Goal: Complete application form: Complete application form

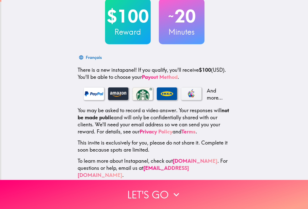
scroll to position [33, 0]
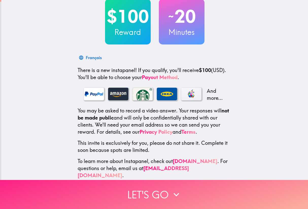
click at [151, 194] on button "Let's go" at bounding box center [154, 194] width 308 height 29
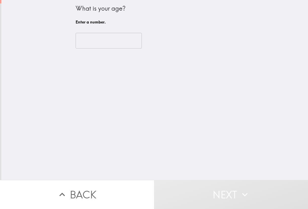
click at [113, 48] on input "number" at bounding box center [108, 41] width 66 height 16
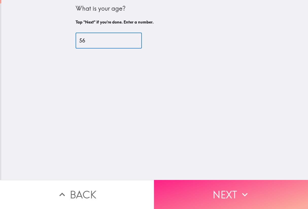
type input "56"
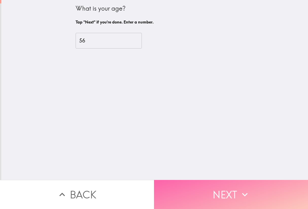
click at [237, 198] on button "Next" at bounding box center [231, 194] width 154 height 29
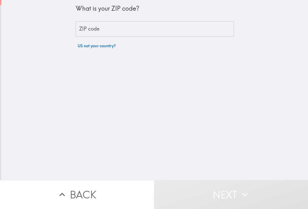
click at [117, 29] on input "ZIP code" at bounding box center [154, 29] width 158 height 16
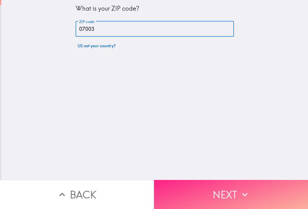
type input "07003"
click at [229, 189] on button "Next" at bounding box center [231, 194] width 154 height 29
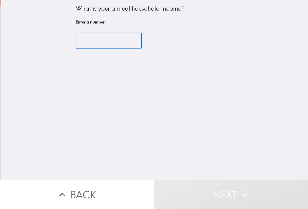
click at [107, 39] on input "number" at bounding box center [108, 41] width 66 height 16
type input "3"
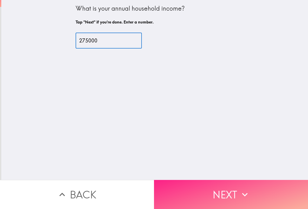
type input "275000"
click at [223, 197] on button "Next" at bounding box center [231, 194] width 154 height 29
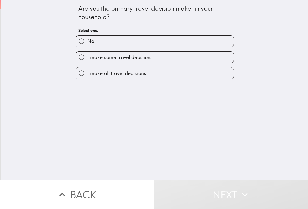
click at [143, 72] on span "I make all travel decisions" at bounding box center [116, 73] width 59 height 7
click at [87, 72] on input "I make all travel decisions" at bounding box center [81, 73] width 11 height 11
radio input "true"
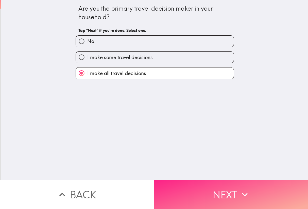
click at [234, 197] on button "Next" at bounding box center [231, 194] width 154 height 29
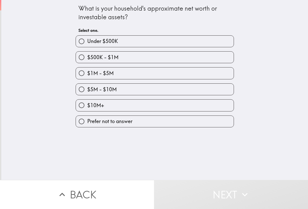
click at [126, 70] on label "$1M - $5M" at bounding box center [155, 73] width 158 height 11
click at [87, 70] on input "$1M - $5M" at bounding box center [81, 73] width 11 height 11
radio input "true"
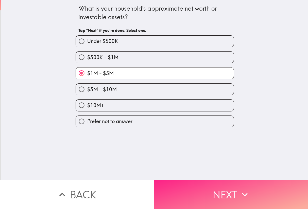
click at [207, 192] on button "Next" at bounding box center [231, 194] width 154 height 29
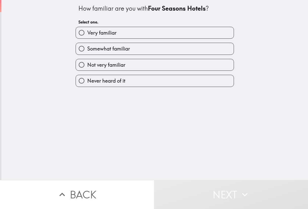
click at [162, 49] on label "Somewhat familiar" at bounding box center [155, 48] width 158 height 11
click at [87, 49] on input "Somewhat familiar" at bounding box center [81, 48] width 11 height 11
radio input "true"
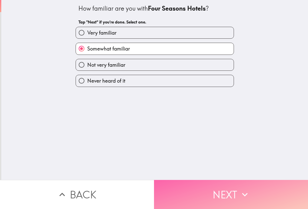
click at [234, 186] on button "Next" at bounding box center [231, 194] width 154 height 29
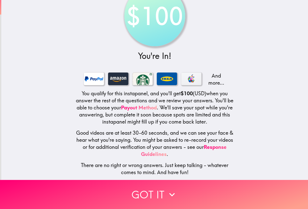
scroll to position [22, 0]
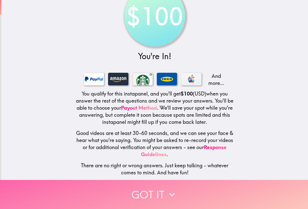
click at [164, 197] on button "Got it" at bounding box center [154, 194] width 308 height 29
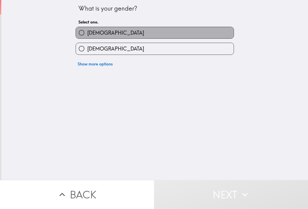
click at [113, 32] on label "Male" at bounding box center [155, 32] width 158 height 11
click at [87, 32] on input "Male" at bounding box center [81, 32] width 11 height 11
radio input "true"
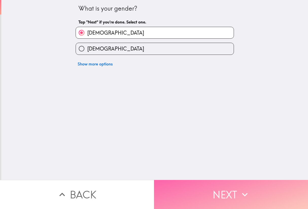
click at [228, 198] on button "Next" at bounding box center [231, 194] width 154 height 29
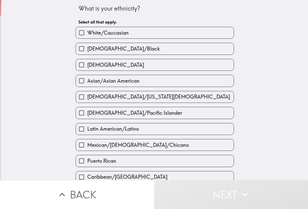
click at [134, 33] on label "White/Caucasian" at bounding box center [155, 32] width 158 height 11
click at [87, 33] on input "White/Caucasian" at bounding box center [81, 32] width 11 height 11
checkbox input "true"
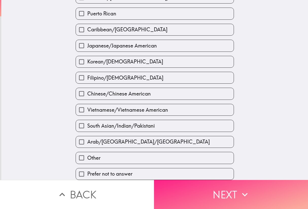
scroll to position [152, 0]
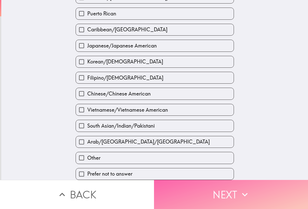
click at [244, 198] on icon "button" at bounding box center [244, 194] width 11 height 11
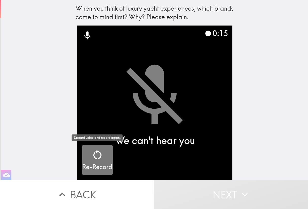
click at [98, 157] on icon "button" at bounding box center [97, 155] width 12 height 12
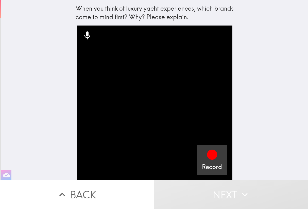
click at [212, 157] on icon "button" at bounding box center [212, 155] width 10 height 10
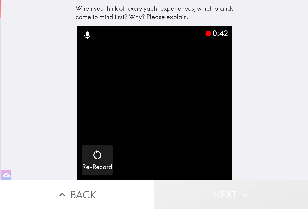
click at [196, 193] on button "Next" at bounding box center [231, 194] width 154 height 29
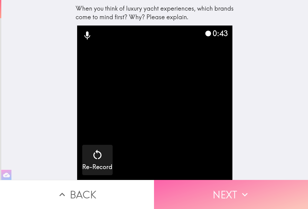
click at [206, 194] on button "Next" at bounding box center [231, 194] width 154 height 29
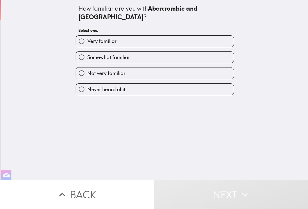
click at [146, 84] on label "Never heard of it" at bounding box center [155, 89] width 158 height 11
click at [87, 84] on input "Never heard of it" at bounding box center [81, 89] width 11 height 11
radio input "true"
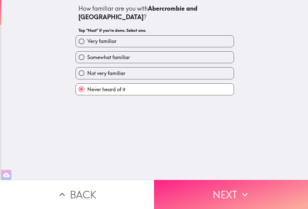
click at [226, 189] on button "Next" at bounding box center [231, 194] width 154 height 29
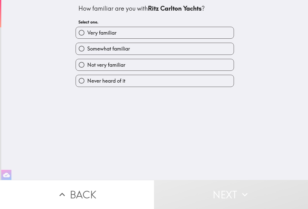
click at [187, 63] on label "Not very familiar" at bounding box center [155, 64] width 158 height 11
click at [87, 63] on input "Not very familiar" at bounding box center [81, 64] width 11 height 11
radio input "true"
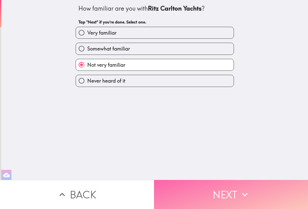
click at [221, 188] on button "Next" at bounding box center [231, 194] width 154 height 29
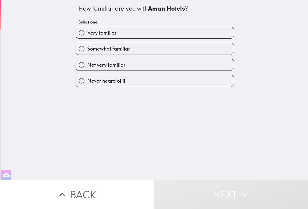
click at [188, 82] on label "Never heard of it" at bounding box center [155, 80] width 158 height 11
click at [87, 82] on input "Never heard of it" at bounding box center [81, 80] width 11 height 11
radio input "true"
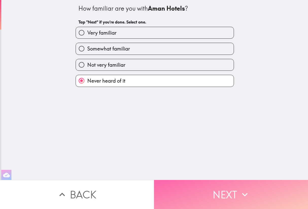
click at [227, 195] on button "Next" at bounding box center [231, 194] width 154 height 29
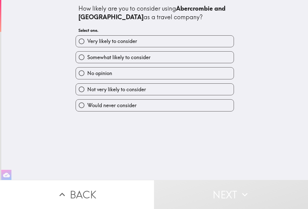
click at [181, 93] on label "Not very likely to consider" at bounding box center [155, 89] width 158 height 11
click at [87, 93] on input "Not very likely to consider" at bounding box center [81, 89] width 11 height 11
radio input "true"
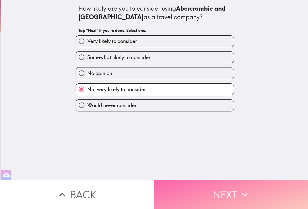
click at [222, 196] on button "Next" at bounding box center [231, 194] width 154 height 29
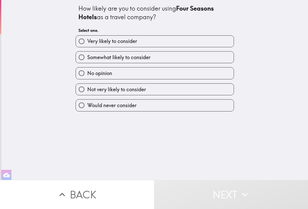
click at [183, 90] on label "Not very likely to consider" at bounding box center [155, 89] width 158 height 11
click at [87, 90] on input "Not very likely to consider" at bounding box center [81, 89] width 11 height 11
radio input "true"
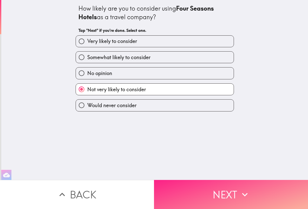
click at [229, 202] on button "Next" at bounding box center [231, 194] width 154 height 29
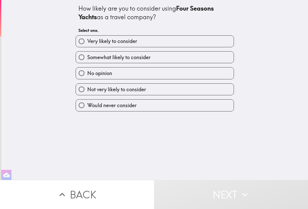
click at [162, 104] on label "Would never consider" at bounding box center [155, 105] width 158 height 11
click at [87, 104] on input "Would never consider" at bounding box center [81, 105] width 11 height 11
radio input "true"
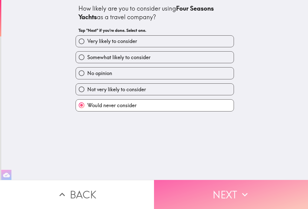
click at [206, 190] on button "Next" at bounding box center [231, 194] width 154 height 29
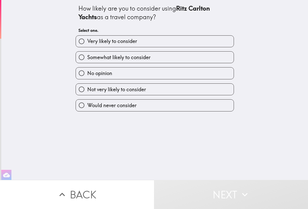
click at [189, 105] on label "Would never consider" at bounding box center [155, 105] width 158 height 11
click at [87, 105] on input "Would never consider" at bounding box center [81, 105] width 11 height 11
radio input "true"
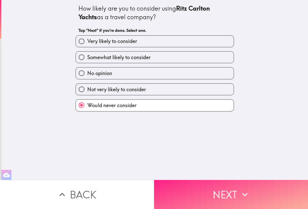
click at [215, 187] on button "Next" at bounding box center [231, 194] width 154 height 29
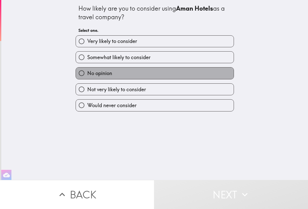
click at [170, 74] on label "No opinion" at bounding box center [155, 73] width 158 height 11
click at [87, 74] on input "No opinion" at bounding box center [81, 73] width 11 height 11
radio input "true"
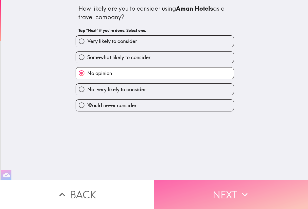
click at [210, 193] on button "Next" at bounding box center [231, 194] width 154 height 29
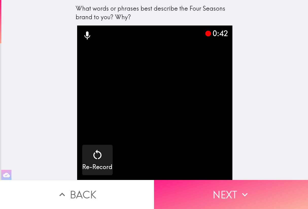
click at [231, 185] on button "Next" at bounding box center [231, 194] width 154 height 29
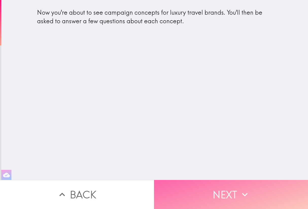
click at [226, 193] on button "Next" at bounding box center [231, 194] width 154 height 29
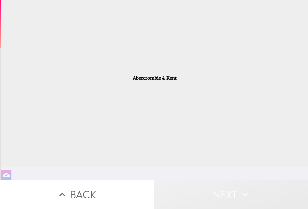
click at [225, 193] on button "Next" at bounding box center [231, 194] width 154 height 29
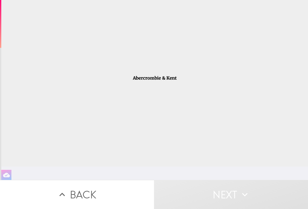
click at [180, 87] on div at bounding box center [154, 83] width 306 height 167
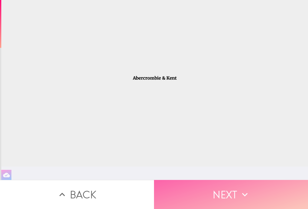
click at [216, 189] on button "Next" at bounding box center [231, 194] width 154 height 29
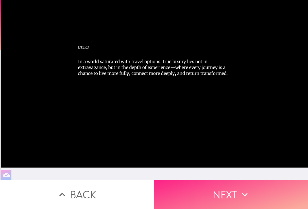
click at [220, 191] on button "Next" at bounding box center [231, 194] width 154 height 29
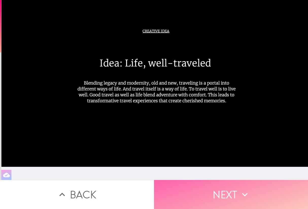
click at [222, 195] on button "Next" at bounding box center [231, 194] width 154 height 29
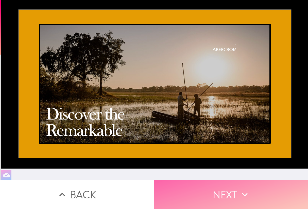
click at [222, 195] on button "Next" at bounding box center [231, 194] width 154 height 29
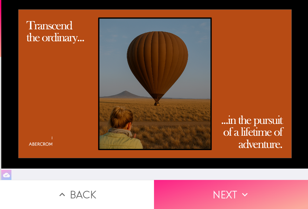
click at [222, 195] on button "Next" at bounding box center [231, 194] width 154 height 29
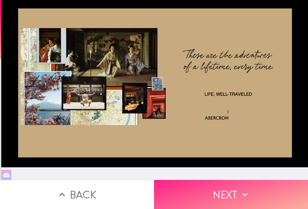
click at [222, 195] on button "Next" at bounding box center [231, 194] width 154 height 29
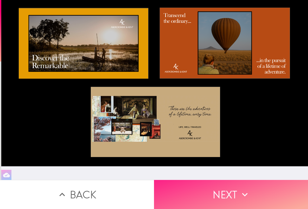
click at [222, 195] on button "Next" at bounding box center [231, 194] width 154 height 29
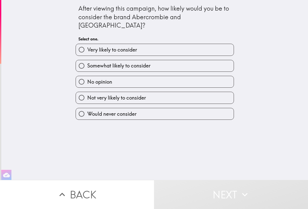
click at [163, 92] on label "Not very likely to consider" at bounding box center [155, 97] width 158 height 11
click at [87, 92] on input "Not very likely to consider" at bounding box center [81, 97] width 11 height 11
radio input "true"
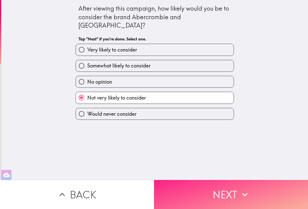
click at [227, 194] on button "Next" at bounding box center [231, 194] width 154 height 29
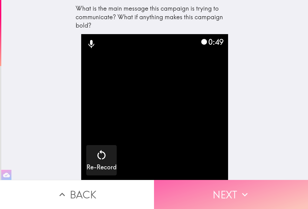
click at [233, 188] on button "Next" at bounding box center [231, 194] width 154 height 29
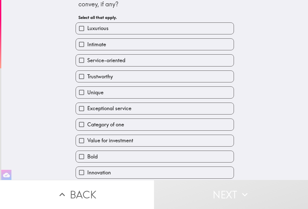
scroll to position [16, 0]
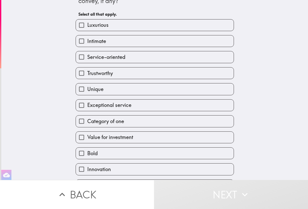
click at [123, 87] on label "Unique" at bounding box center [155, 89] width 158 height 11
click at [87, 87] on input "Unique" at bounding box center [81, 89] width 11 height 11
checkbox input "true"
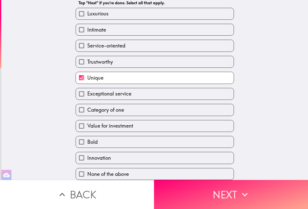
scroll to position [30, 0]
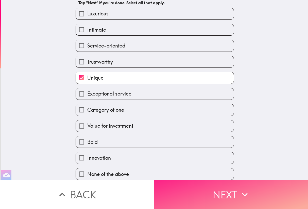
click at [237, 190] on button "Next" at bounding box center [231, 194] width 154 height 29
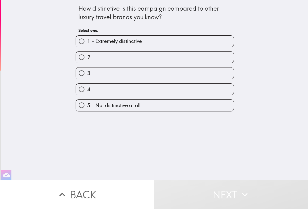
click at [117, 77] on label "3" at bounding box center [155, 73] width 158 height 11
click at [87, 77] on input "3" at bounding box center [81, 73] width 11 height 11
radio input "true"
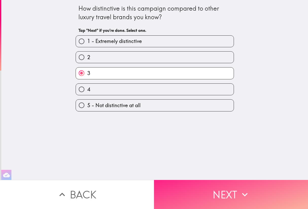
click at [239, 190] on icon "button" at bounding box center [244, 194] width 11 height 11
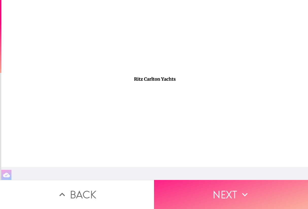
click at [224, 194] on button "Next" at bounding box center [231, 194] width 154 height 29
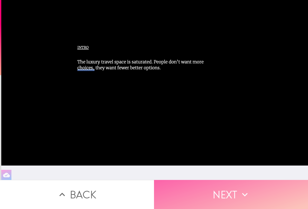
click at [224, 194] on button "Next" at bounding box center [231, 194] width 154 height 29
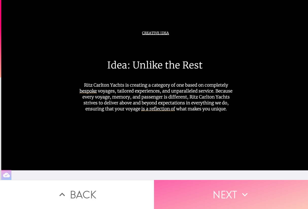
click at [224, 194] on button "Next" at bounding box center [231, 194] width 154 height 29
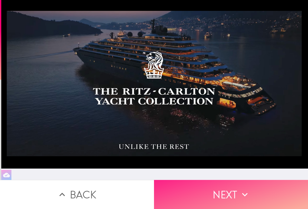
click at [224, 194] on button "Next" at bounding box center [231, 194] width 154 height 29
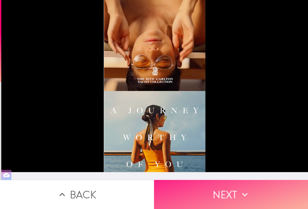
click at [224, 194] on button "Next" at bounding box center [231, 194] width 154 height 29
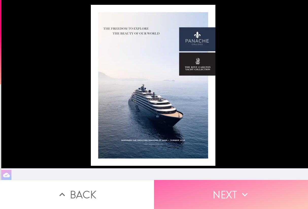
click at [224, 194] on button "Next" at bounding box center [231, 194] width 154 height 29
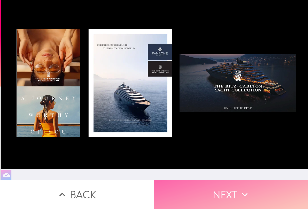
click at [224, 195] on button "Next" at bounding box center [231, 194] width 154 height 29
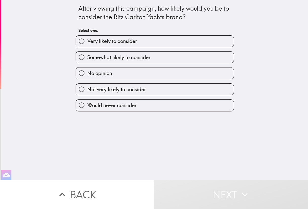
click at [126, 103] on span "Would never consider" at bounding box center [111, 105] width 49 height 7
click at [87, 103] on input "Would never consider" at bounding box center [81, 105] width 11 height 11
radio input "true"
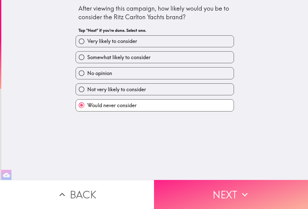
click at [223, 196] on button "Next" at bounding box center [231, 194] width 154 height 29
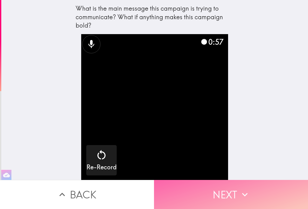
click at [232, 188] on button "Next" at bounding box center [231, 194] width 154 height 29
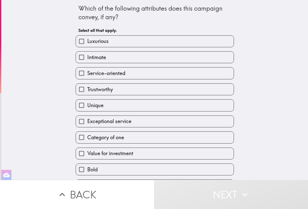
click at [128, 41] on label "Luxurious" at bounding box center [155, 41] width 158 height 11
click at [87, 41] on input "Luxurious" at bounding box center [81, 41] width 11 height 11
checkbox input "true"
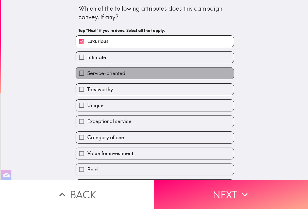
click at [141, 68] on label "Service-oriented" at bounding box center [155, 73] width 158 height 11
click at [87, 68] on input "Service-oriented" at bounding box center [81, 73] width 11 height 11
checkbox input "true"
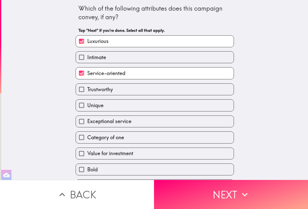
click at [135, 123] on label "Exceptional service" at bounding box center [155, 121] width 158 height 11
click at [87, 123] on input "Exceptional service" at bounding box center [81, 121] width 11 height 11
checkbox input "true"
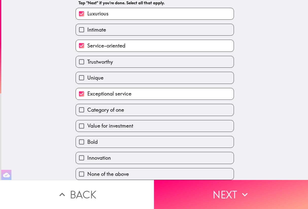
scroll to position [30, 0]
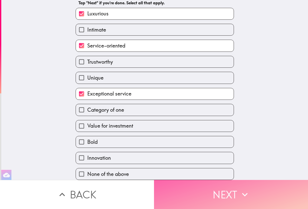
click at [221, 192] on button "Next" at bounding box center [231, 194] width 154 height 29
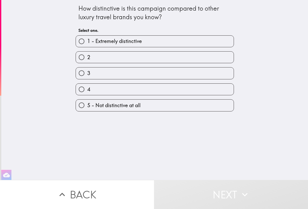
click at [133, 73] on label "3" at bounding box center [155, 73] width 158 height 11
click at [87, 73] on input "3" at bounding box center [81, 73] width 11 height 11
radio input "true"
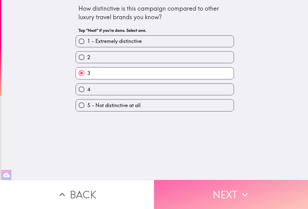
click at [233, 196] on button "Next" at bounding box center [231, 194] width 154 height 29
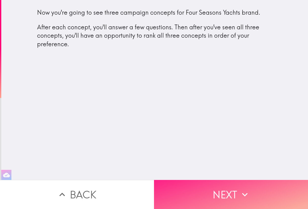
click at [230, 193] on button "Next" at bounding box center [231, 194] width 154 height 29
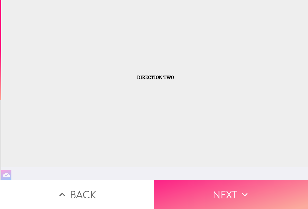
click at [230, 193] on button "Next" at bounding box center [231, 194] width 154 height 29
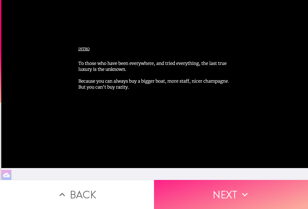
click at [210, 194] on button "Next" at bounding box center [231, 194] width 154 height 29
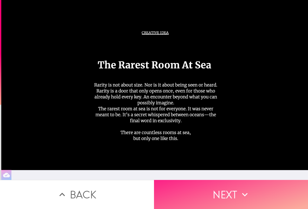
click at [210, 194] on button "Next" at bounding box center [231, 194] width 154 height 29
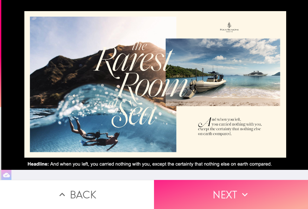
click at [210, 194] on button "Next" at bounding box center [231, 194] width 154 height 29
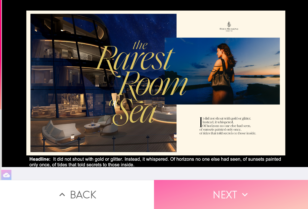
click at [210, 194] on button "Next" at bounding box center [231, 194] width 154 height 29
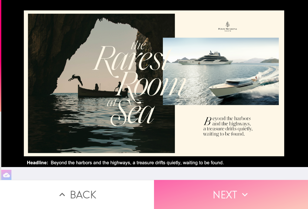
click at [210, 194] on button "Next" at bounding box center [231, 194] width 154 height 29
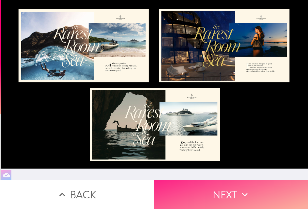
click at [210, 194] on button "Next" at bounding box center [231, 194] width 154 height 29
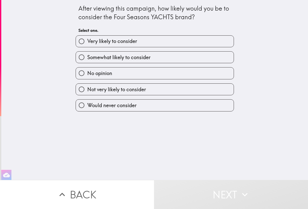
click at [142, 111] on label "Would never consider" at bounding box center [155, 105] width 158 height 11
click at [87, 111] on input "Would never consider" at bounding box center [81, 105] width 11 height 11
radio input "true"
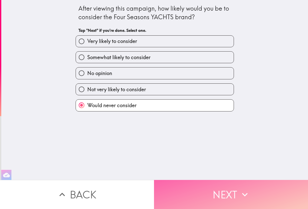
click at [198, 191] on button "Next" at bounding box center [231, 194] width 154 height 29
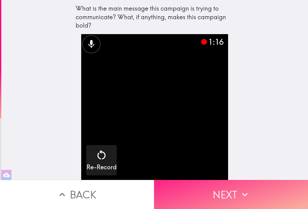
click at [198, 191] on button "Next" at bounding box center [231, 194] width 154 height 29
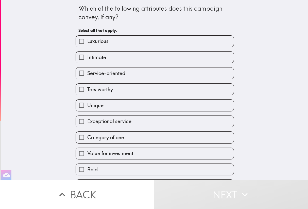
click at [129, 41] on label "Luxurious" at bounding box center [155, 41] width 158 height 11
click at [87, 41] on input "Luxurious" at bounding box center [81, 41] width 11 height 11
checkbox input "true"
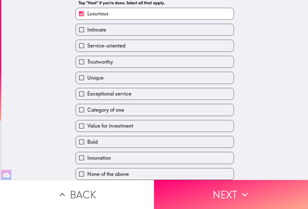
scroll to position [30, 0]
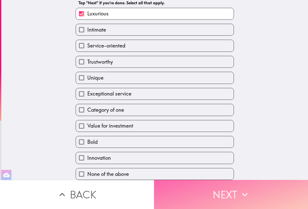
click at [232, 192] on button "Next" at bounding box center [231, 194] width 154 height 29
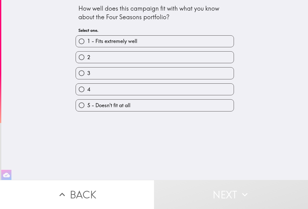
click at [142, 41] on label "1 - Fits extremely well" at bounding box center [155, 41] width 158 height 11
click at [87, 41] on input "1 - Fits extremely well" at bounding box center [81, 41] width 11 height 11
radio input "true"
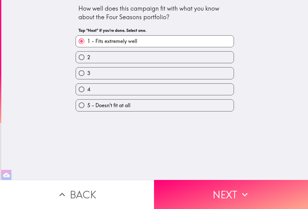
click at [208, 61] on label "2" at bounding box center [155, 57] width 158 height 11
click at [87, 61] on input "2" at bounding box center [81, 57] width 11 height 11
radio input "true"
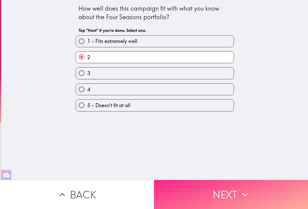
click at [210, 188] on button "Next" at bounding box center [231, 194] width 154 height 29
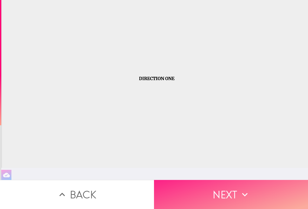
click at [222, 197] on button "Next" at bounding box center [231, 194] width 154 height 29
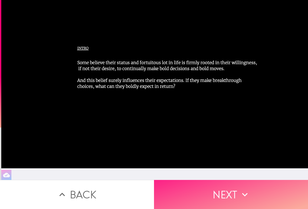
click at [222, 197] on button "Next" at bounding box center [231, 194] width 154 height 29
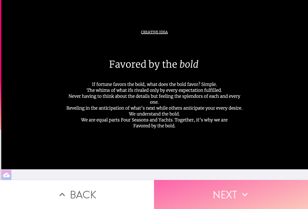
click at [222, 197] on button "Next" at bounding box center [231, 194] width 154 height 29
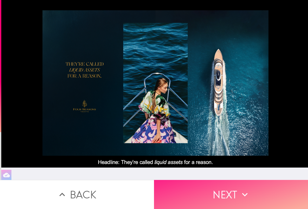
click at [222, 197] on button "Next" at bounding box center [231, 194] width 154 height 29
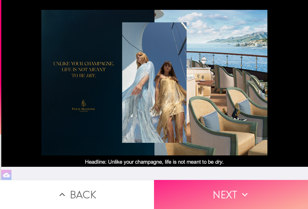
click at [222, 197] on button "Next" at bounding box center [231, 194] width 154 height 29
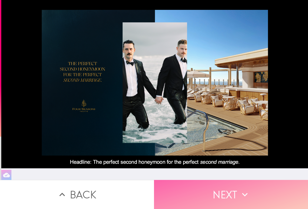
click at [222, 197] on button "Next" at bounding box center [231, 194] width 154 height 29
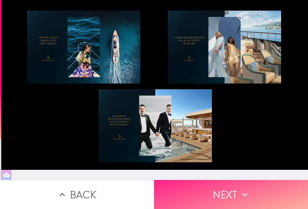
click at [222, 197] on button "Next" at bounding box center [231, 194] width 154 height 29
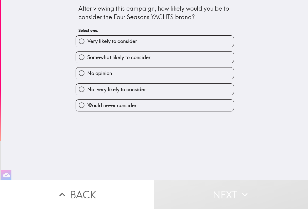
click at [169, 109] on label "Would never consider" at bounding box center [155, 105] width 158 height 11
click at [87, 109] on input "Would never consider" at bounding box center [81, 105] width 11 height 11
radio input "true"
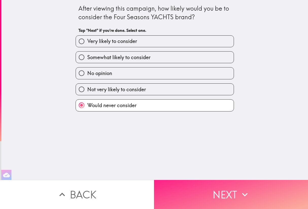
click at [203, 189] on button "Next" at bounding box center [231, 194] width 154 height 29
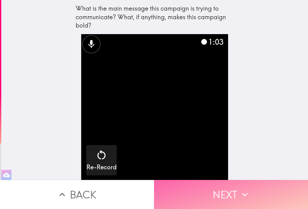
click at [203, 189] on button "Next" at bounding box center [231, 194] width 154 height 29
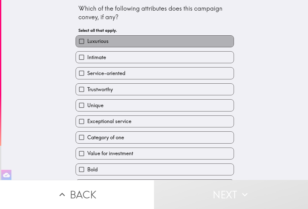
click at [141, 43] on label "Luxurious" at bounding box center [155, 41] width 158 height 11
click at [87, 43] on input "Luxurious" at bounding box center [81, 41] width 11 height 11
checkbox input "true"
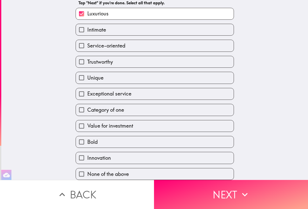
scroll to position [30, 0]
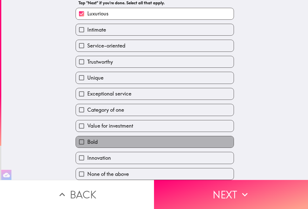
click at [132, 142] on label "Bold" at bounding box center [155, 142] width 158 height 11
click at [87, 142] on input "Bold" at bounding box center [81, 142] width 11 height 11
checkbox input "true"
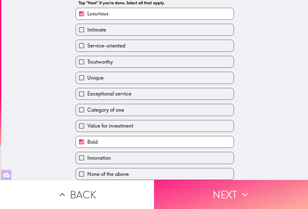
click at [191, 190] on button "Next" at bounding box center [231, 194] width 154 height 29
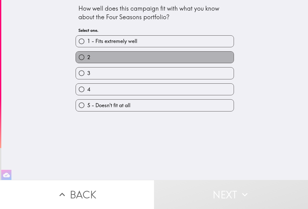
click at [131, 57] on label "2" at bounding box center [155, 57] width 158 height 11
click at [87, 57] on input "2" at bounding box center [81, 57] width 11 height 11
radio input "true"
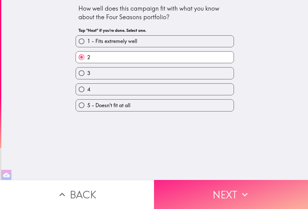
click at [223, 193] on button "Next" at bounding box center [231, 194] width 154 height 29
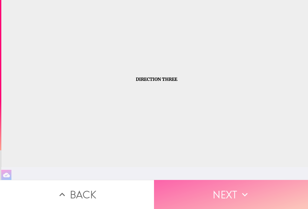
click at [203, 185] on button "Next" at bounding box center [231, 194] width 154 height 29
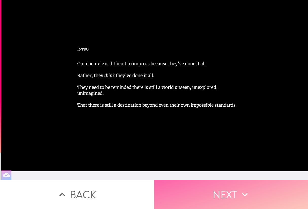
click at [205, 194] on button "Next" at bounding box center [231, 194] width 154 height 29
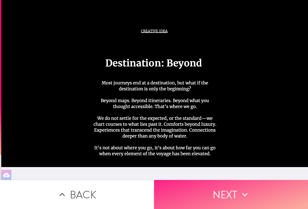
click at [205, 194] on button "Next" at bounding box center [231, 194] width 154 height 29
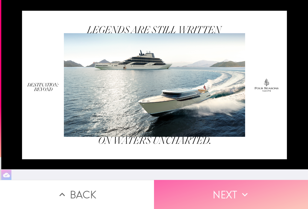
click at [205, 194] on button "Next" at bounding box center [231, 194] width 154 height 29
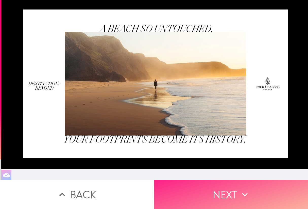
click at [205, 194] on button "Next" at bounding box center [231, 194] width 154 height 29
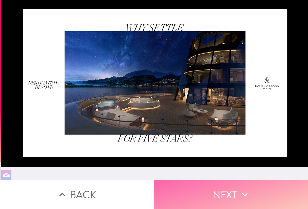
click at [205, 194] on button "Next" at bounding box center [231, 194] width 154 height 29
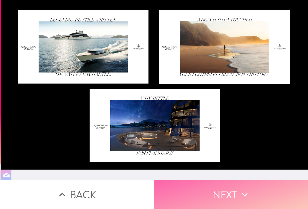
click at [205, 194] on button "Next" at bounding box center [231, 194] width 154 height 29
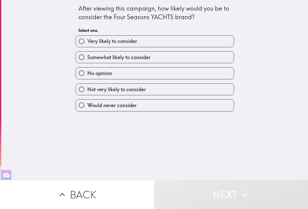
click at [167, 108] on label "Would never consider" at bounding box center [155, 105] width 158 height 11
click at [87, 108] on input "Would never consider" at bounding box center [81, 105] width 11 height 11
radio input "true"
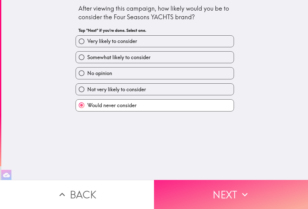
click at [202, 197] on button "Next" at bounding box center [231, 194] width 154 height 29
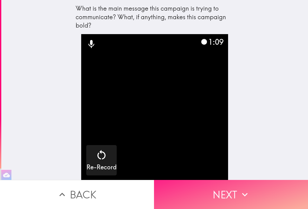
click at [202, 197] on button "Next" at bounding box center [231, 194] width 154 height 29
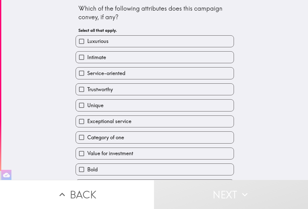
click at [139, 56] on label "Intimate" at bounding box center [155, 57] width 158 height 11
click at [87, 56] on input "Intimate" at bounding box center [81, 57] width 11 height 11
checkbox input "true"
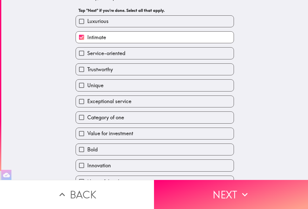
scroll to position [20, 0]
click at [131, 84] on label "Unique" at bounding box center [155, 85] width 158 height 11
click at [87, 84] on input "Unique" at bounding box center [81, 85] width 11 height 11
checkbox input "true"
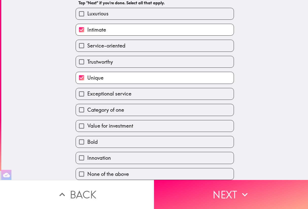
scroll to position [30, 0]
click at [220, 161] on label "Innovation" at bounding box center [155, 157] width 158 height 11
click at [87, 161] on input "Innovation" at bounding box center [81, 157] width 11 height 11
checkbox input "true"
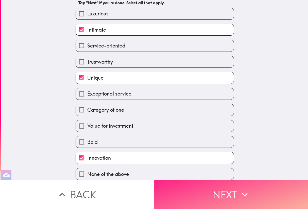
click at [219, 196] on button "Next" at bounding box center [231, 194] width 154 height 29
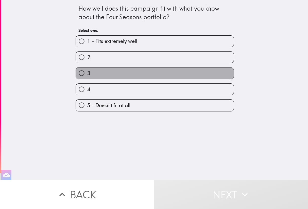
click at [128, 71] on label "3" at bounding box center [155, 73] width 158 height 11
click at [87, 71] on input "3" at bounding box center [81, 73] width 11 height 11
radio input "true"
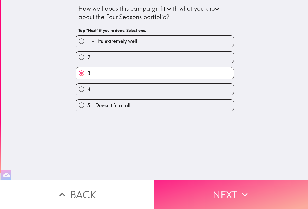
click at [210, 199] on button "Next" at bounding box center [231, 194] width 154 height 29
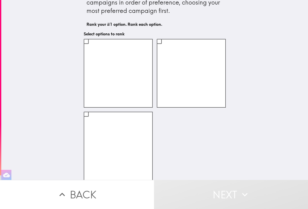
scroll to position [14, 0]
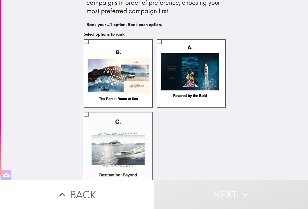
click at [98, 127] on label at bounding box center [118, 146] width 69 height 69
click at [92, 120] on input "checkbox" at bounding box center [85, 114] width 11 height 11
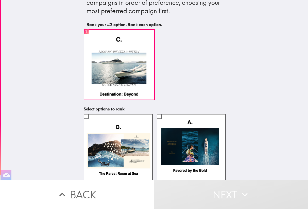
click at [98, 127] on label at bounding box center [118, 148] width 69 height 69
click at [92, 122] on input "checkbox" at bounding box center [85, 116] width 11 height 11
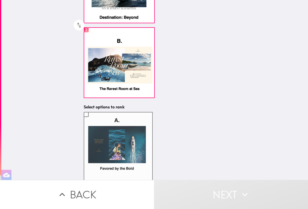
click at [97, 129] on label at bounding box center [118, 146] width 69 height 69
click at [92, 120] on input "checkbox" at bounding box center [85, 114] width 11 height 11
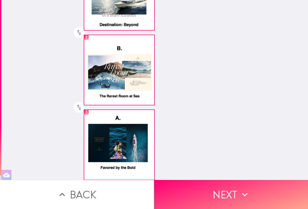
scroll to position [84, 0]
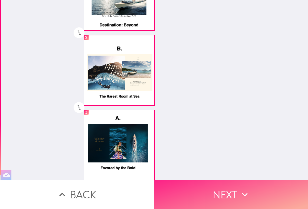
click at [221, 194] on button "Next" at bounding box center [231, 194] width 154 height 29
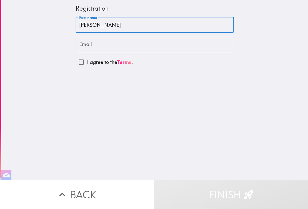
type input "William"
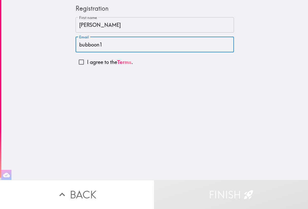
type input "bubboon1@"
type input "bubboon1@aol.com"
click at [83, 63] on input "I agree to the Terms ." at bounding box center [80, 61] width 11 height 11
checkbox input "true"
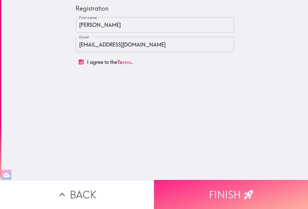
click at [208, 189] on button "Finish" at bounding box center [231, 194] width 154 height 29
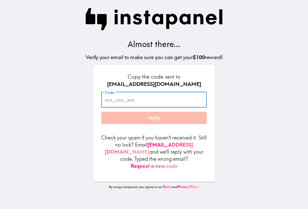
click at [112, 102] on input "Code" at bounding box center [153, 100] width 105 height 16
type input "Pr2_AH3_PB9"
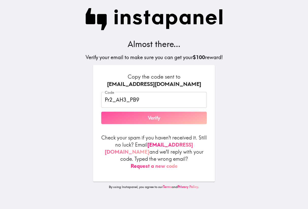
click at [135, 119] on button "Verify" at bounding box center [153, 118] width 105 height 13
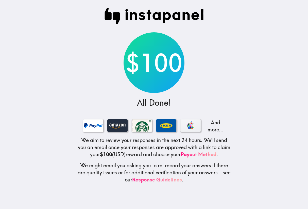
click at [164, 180] on link "Response Guidelines" at bounding box center [157, 180] width 50 height 6
